Goal: Transaction & Acquisition: Purchase product/service

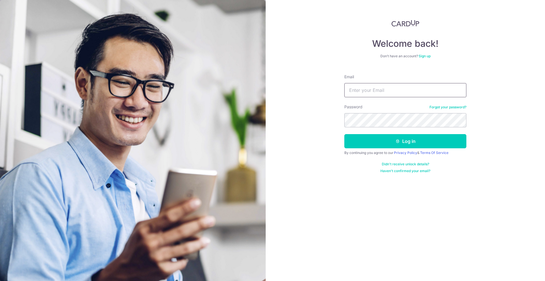
click at [408, 83] on div "Email" at bounding box center [405, 85] width 122 height 23
click at [408, 89] on input "Email" at bounding box center [405, 90] width 122 height 14
type input "[EMAIL_ADDRESS][DOMAIN_NAME]"
click at [344, 134] on button "Log in" at bounding box center [405, 141] width 122 height 14
click at [376, 138] on button "Log in" at bounding box center [405, 141] width 122 height 14
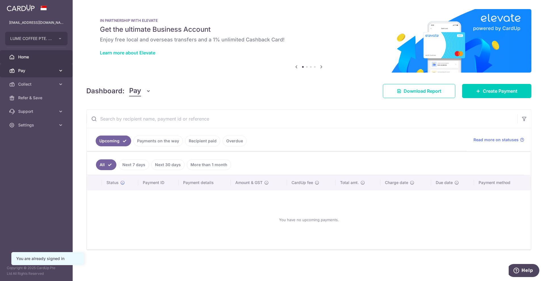
click at [25, 66] on link "Pay" at bounding box center [36, 71] width 73 height 14
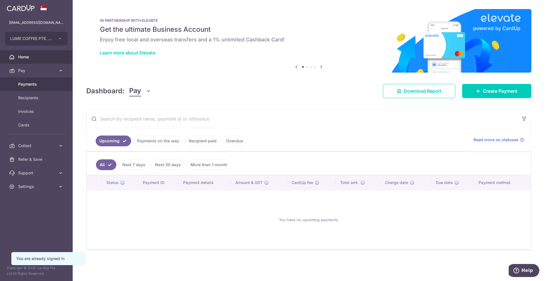
click at [25, 84] on span "Payments" at bounding box center [36, 84] width 37 height 6
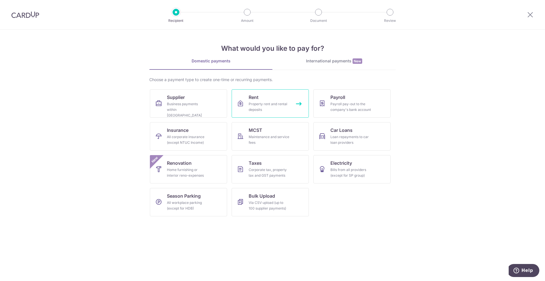
click at [275, 101] on link "Rent Property rent and rental deposits" at bounding box center [270, 103] width 77 height 28
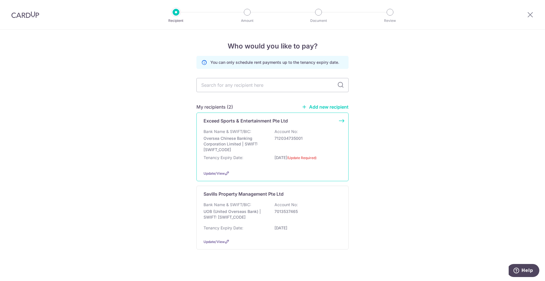
click at [220, 177] on div "Exceed Sports & Entertainment Pte Ltd Bank Name & SWIFT/BIC: Oversea Chinese Ba…" at bounding box center [273, 147] width 152 height 69
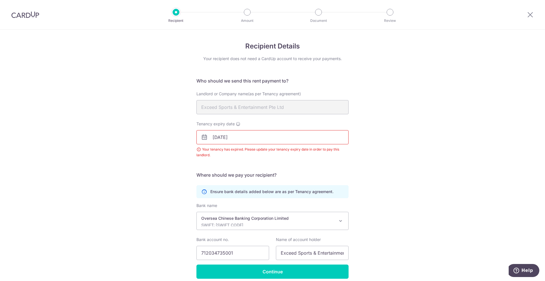
scroll to position [24, 0]
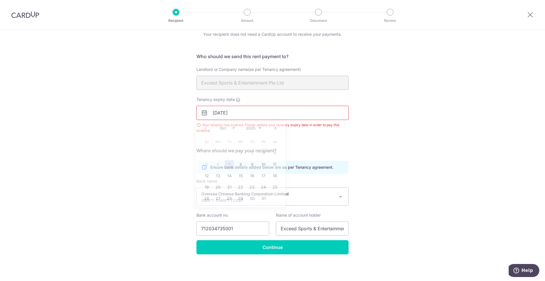
drag, startPoint x: 245, startPoint y: 116, endPoint x: 153, endPoint y: 120, distance: 92.1
click at [153, 120] on div "Recipient Details Your recipient does not need a CardUp account to receive your…" at bounding box center [272, 143] width 545 height 276
click at [152, 120] on div "Recipient Details Your recipient does not need a CardUp account to receive your…" at bounding box center [272, 143] width 545 height 276
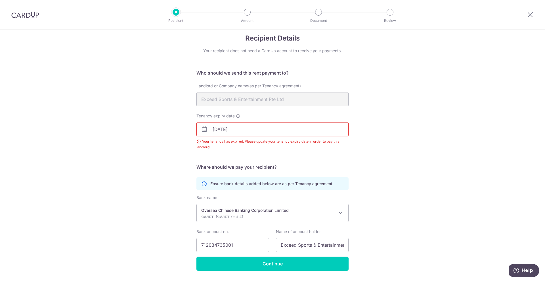
scroll to position [0, 0]
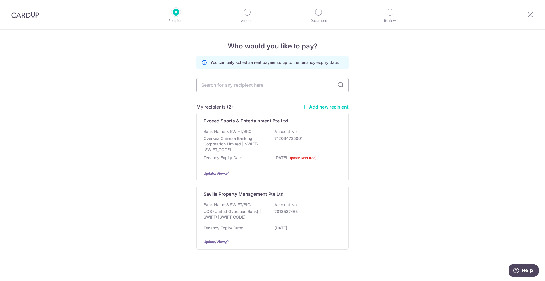
drag, startPoint x: 337, startPoint y: 125, endPoint x: 417, endPoint y: 110, distance: 81.0
click at [417, 110] on div "Who would you like to pay? You can only schedule rent payments up to the tenanc…" at bounding box center [272, 158] width 545 height 256
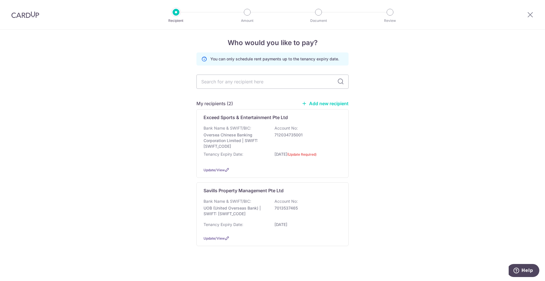
scroll to position [4, 0]
click at [253, 214] on p "UOB (United Overseas Bank) | SWIFT: [SWIFT_CODE]" at bounding box center [236, 210] width 64 height 11
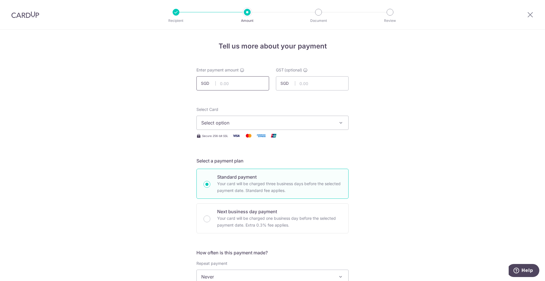
click at [225, 80] on input "text" at bounding box center [233, 83] width 73 height 14
click at [314, 118] on button "Select option" at bounding box center [273, 123] width 152 height 14
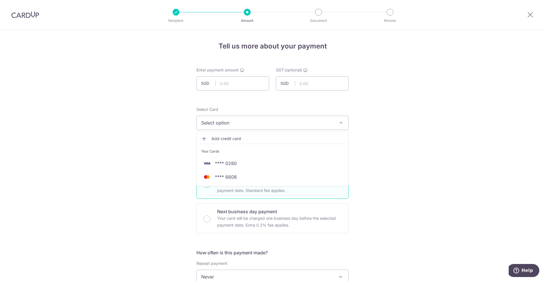
click at [314, 118] on button "Select option" at bounding box center [273, 123] width 152 height 14
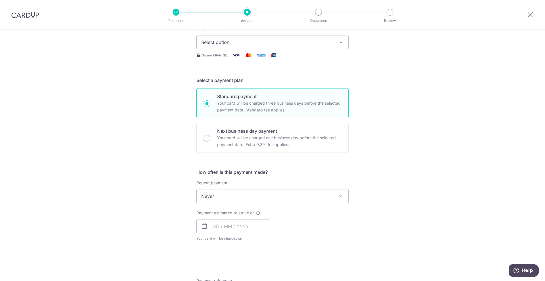
scroll to position [114, 0]
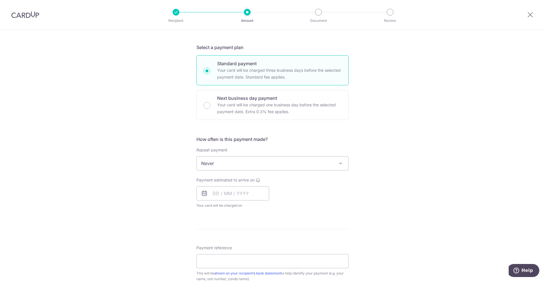
click at [302, 160] on span "Never" at bounding box center [273, 164] width 152 height 14
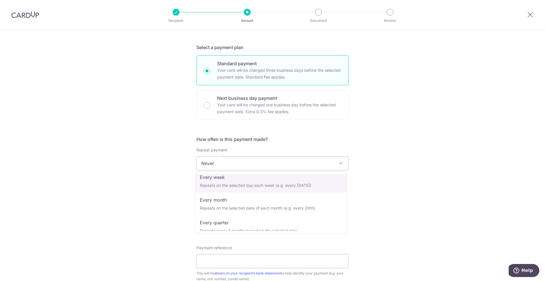
scroll to position [57, 0]
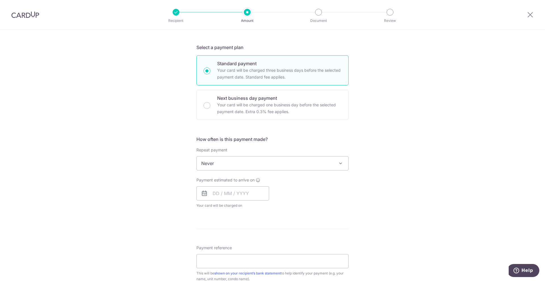
click at [407, 178] on div "Tell us more about your payment Enter payment amount SGD GST (optional) SGD Sel…" at bounding box center [272, 192] width 545 height 552
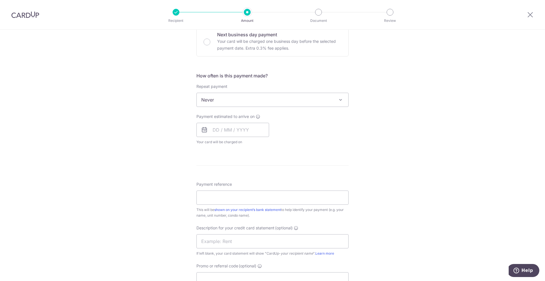
scroll to position [256, 0]
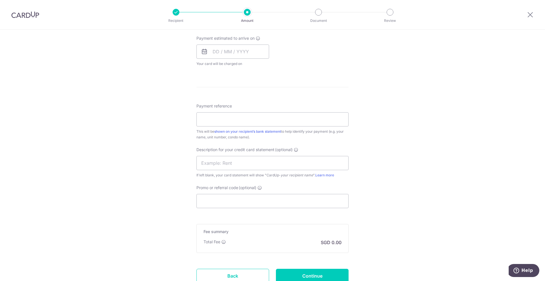
click at [392, 139] on div "Tell us more about your payment Enter payment amount SGD GST (optional) SGD Sel…" at bounding box center [272, 50] width 545 height 552
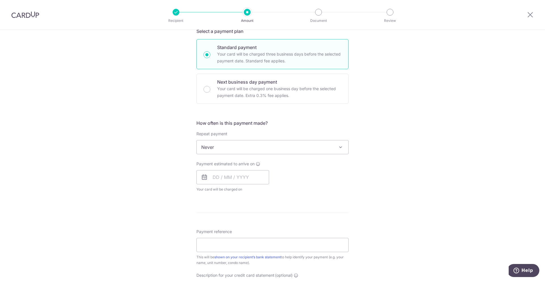
scroll to position [0, 0]
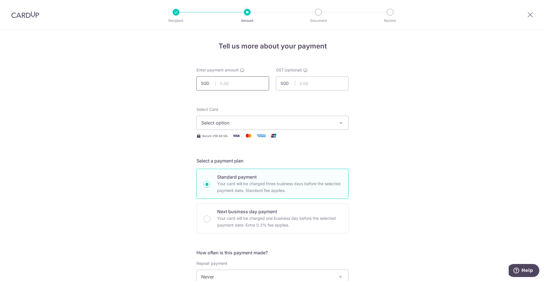
click at [238, 85] on input "text" at bounding box center [233, 83] width 73 height 14
drag, startPoint x: 240, startPoint y: 80, endPoint x: 158, endPoint y: 83, distance: 82.4
type input "9,810.00"
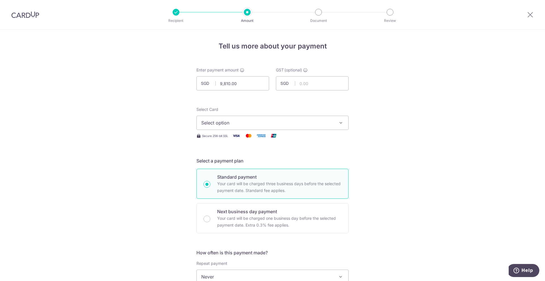
drag, startPoint x: 450, startPoint y: 128, endPoint x: 424, endPoint y: 117, distance: 28.0
click at [236, 128] on button "Select option" at bounding box center [273, 123] width 152 height 14
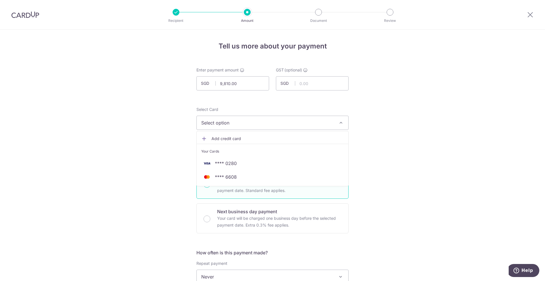
click at [236, 128] on button "Select option" at bounding box center [273, 123] width 152 height 14
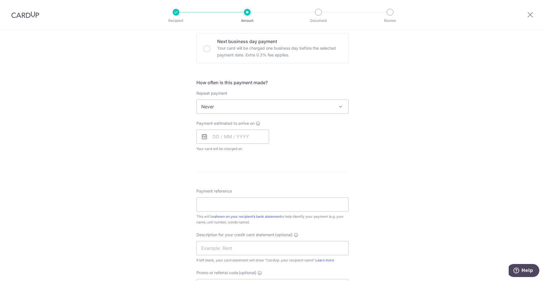
drag, startPoint x: 397, startPoint y: 143, endPoint x: 391, endPoint y: 126, distance: 17.3
click at [391, 126] on div "Tell us more about your payment Enter payment amount SGD 9,810.00 9810.00 GST (…" at bounding box center [272, 135] width 545 height 552
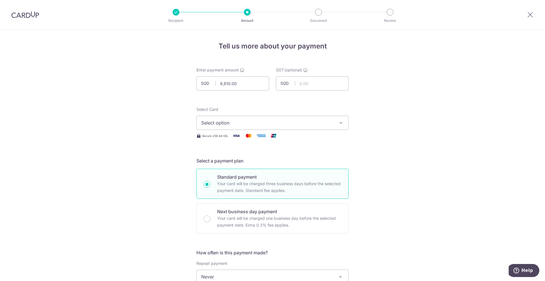
click at [325, 124] on span "Select option" at bounding box center [267, 123] width 132 height 7
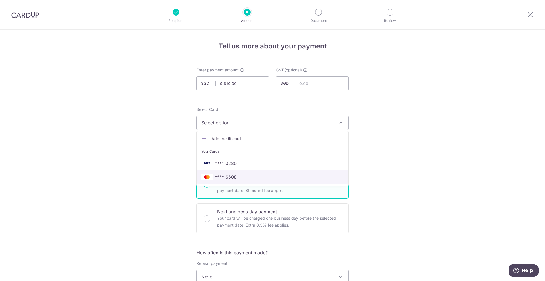
click at [294, 177] on span "**** 6608" at bounding box center [272, 177] width 143 height 7
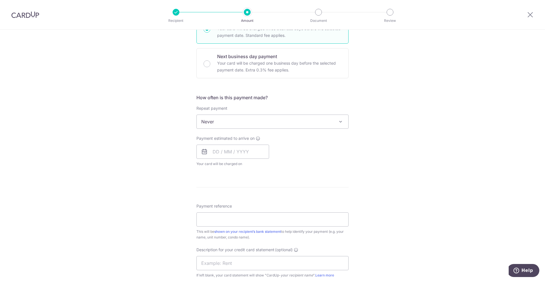
scroll to position [256, 0]
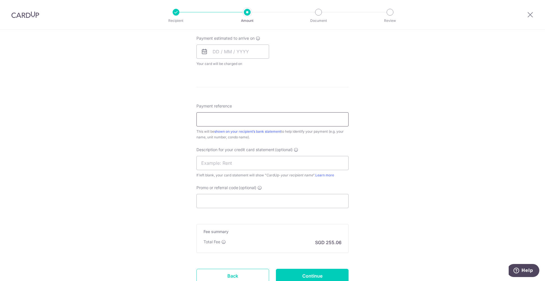
click at [237, 124] on input "Payment reference" at bounding box center [273, 119] width 152 height 14
click at [243, 197] on input "Promo or referral code (optional)" at bounding box center [273, 201] width 152 height 14
paste input "SAVERENT179"
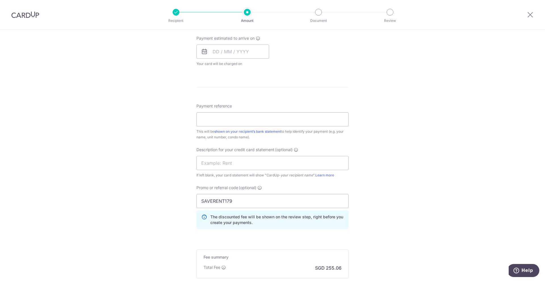
click at [402, 167] on div "Tell us more about your payment Enter payment amount SGD 9,810.00 9810.00 GST (…" at bounding box center [272, 62] width 545 height 577
click at [297, 198] on input "SAVERENT179" at bounding box center [273, 201] width 152 height 14
type input "SAVERENT179"
drag, startPoint x: 406, startPoint y: 147, endPoint x: 340, endPoint y: 119, distance: 71.9
click at [405, 147] on div "Tell us more about your payment Enter payment amount SGD 9,810.00 9810.00 GST (…" at bounding box center [272, 62] width 545 height 577
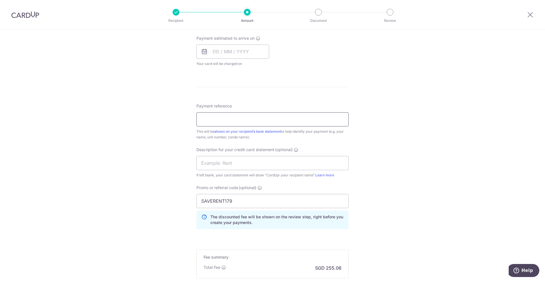
click at [309, 114] on input "Payment reference" at bounding box center [273, 119] width 152 height 14
type input "Lume Rental May to July"
click at [394, 141] on div "Tell us more about your payment Enter payment amount SGD 9,810.00 9810.00 GST (…" at bounding box center [272, 62] width 545 height 577
click at [394, 139] on div "Tell us more about your payment Enter payment amount SGD 9,810.00 9810.00 GST (…" at bounding box center [272, 62] width 545 height 577
click at [291, 164] on input "text" at bounding box center [273, 163] width 152 height 14
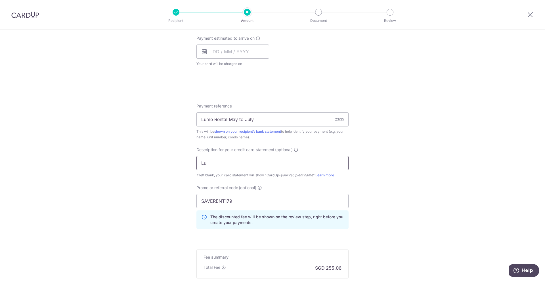
type input "L"
type input "Rent"
click at [375, 182] on div "Tell us more about your payment Enter payment amount SGD 9,810.00 9810.00 GST (…" at bounding box center [272, 62] width 545 height 577
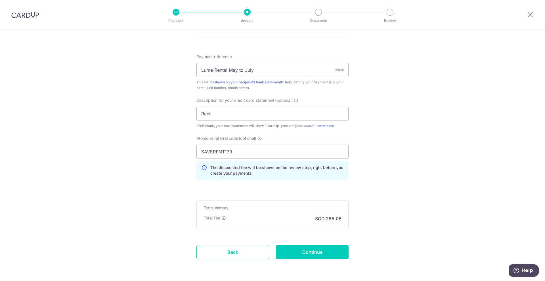
scroll to position [312, 0]
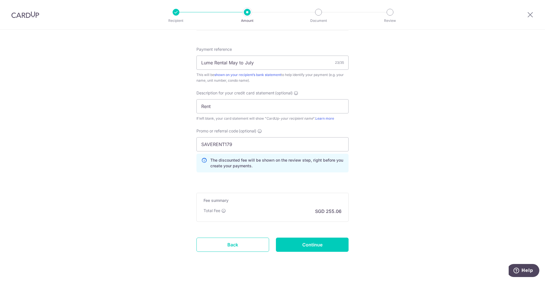
click at [384, 216] on div "Tell us more about your payment Enter payment amount SGD 9,810.00 9810.00 GST (…" at bounding box center [272, 5] width 545 height 577
click at [329, 243] on input "Continue" at bounding box center [312, 245] width 73 height 14
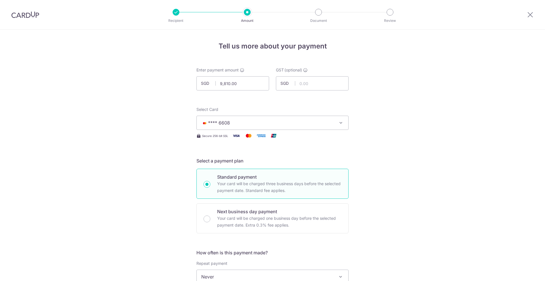
scroll to position [287, 0]
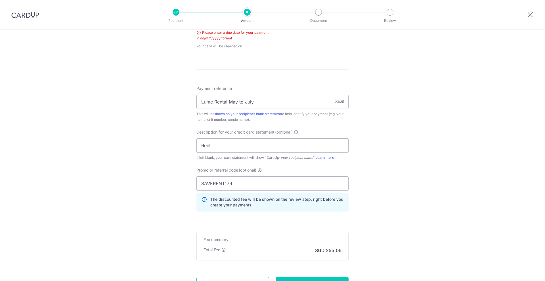
click at [392, 154] on div "Tell us more about your payment Enter payment amount SGD 9,810.00 9810.00 GST (…" at bounding box center [272, 38] width 545 height 591
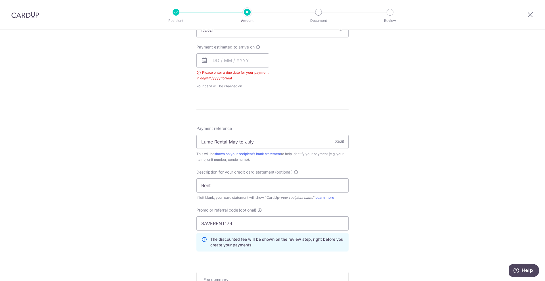
scroll to position [173, 0]
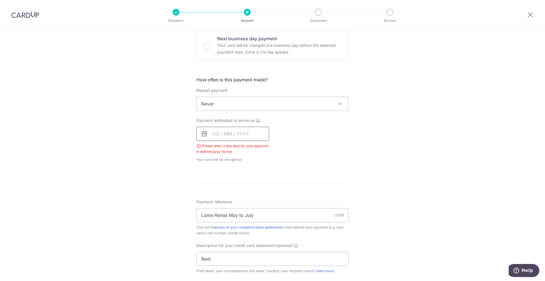
click at [210, 136] on input "text" at bounding box center [233, 134] width 73 height 14
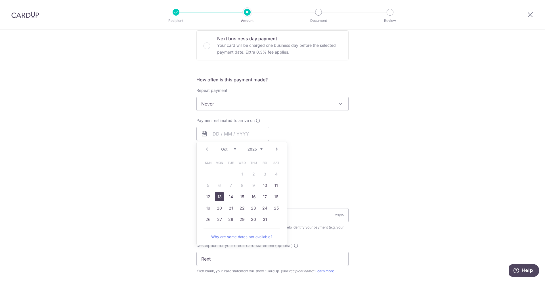
click at [217, 198] on link "13" at bounding box center [219, 197] width 9 height 9
type input "[DATE]"
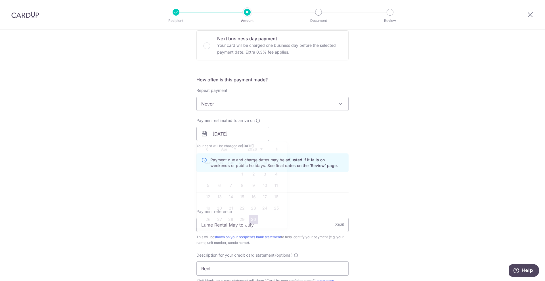
click at [393, 187] on div "Tell us more about your payment Enter payment amount SGD 9,810.00 9810.00 GST (…" at bounding box center [272, 157] width 545 height 601
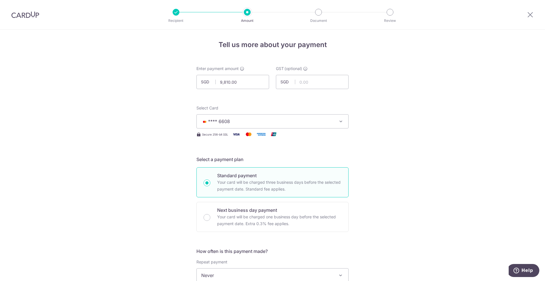
scroll to position [0, 0]
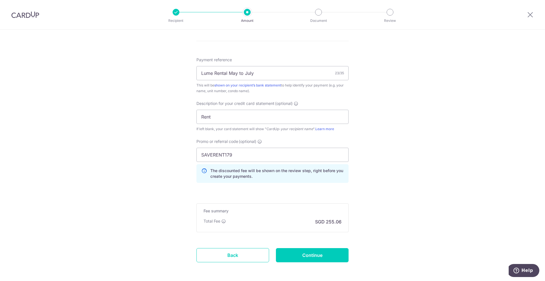
scroll to position [349, 0]
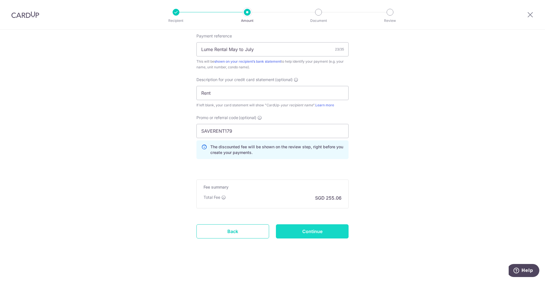
click at [322, 231] on input "Continue" at bounding box center [312, 232] width 73 height 14
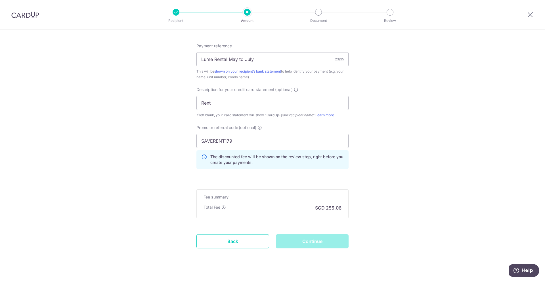
scroll to position [241, 0]
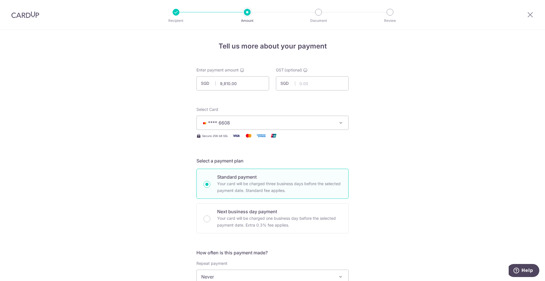
drag, startPoint x: 17, startPoint y: 14, endPoint x: 301, endPoint y: 34, distance: 284.6
click at [17, 14] on img at bounding box center [25, 14] width 28 height 7
